Goal: Task Accomplishment & Management: Manage account settings

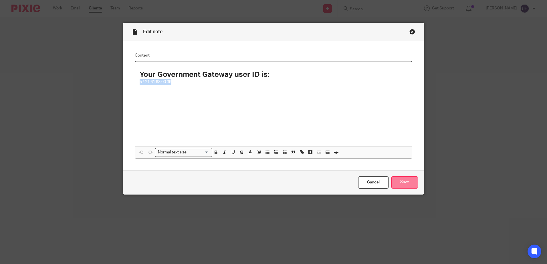
click at [407, 180] on input "Save" at bounding box center [404, 182] width 27 height 12
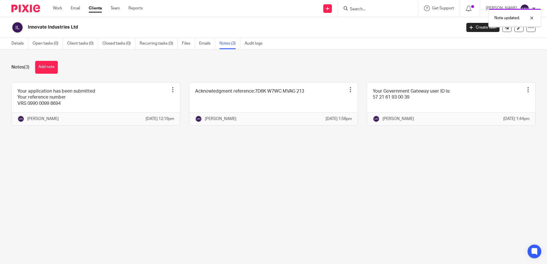
click at [377, 7] on div "Note updated." at bounding box center [407, 17] width 268 height 22
click at [373, 10] on div "Note updated." at bounding box center [407, 17] width 268 height 22
click at [365, 12] on div "Note updated." at bounding box center [407, 17] width 268 height 22
click at [357, 8] on div "Note updated." at bounding box center [407, 17] width 268 height 22
click at [375, 7] on input "Search" at bounding box center [374, 9] width 51 height 5
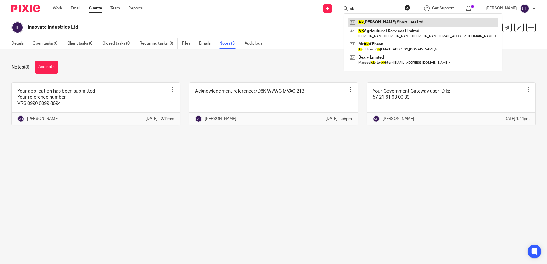
type input "ak"
click at [399, 23] on link at bounding box center [423, 22] width 150 height 9
